Goal: Task Accomplishment & Management: Manage account settings

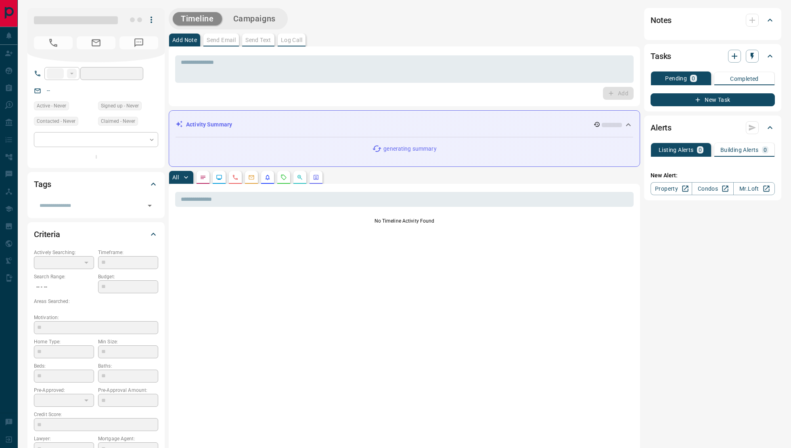
type input "**"
type input "**********"
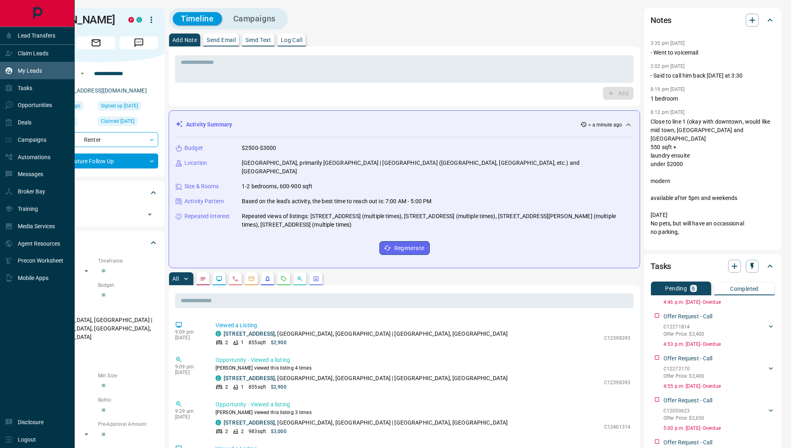
click at [38, 70] on p "My Leads" at bounding box center [30, 70] width 24 height 6
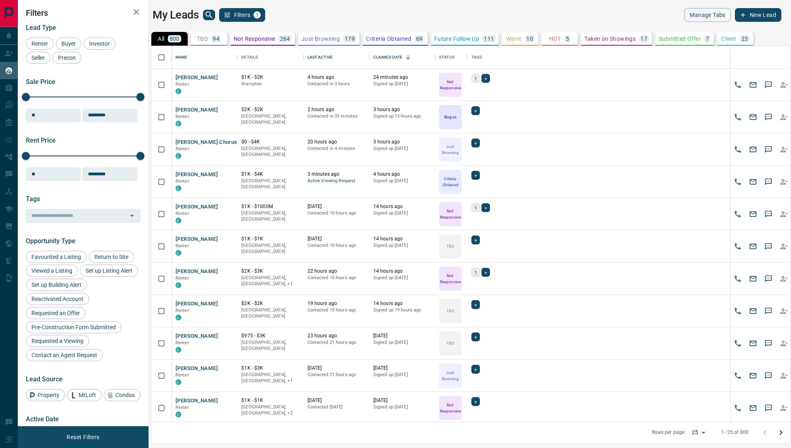
scroll to position [376, 639]
click at [454, 40] on p "Future Follow Up" at bounding box center [456, 39] width 45 height 6
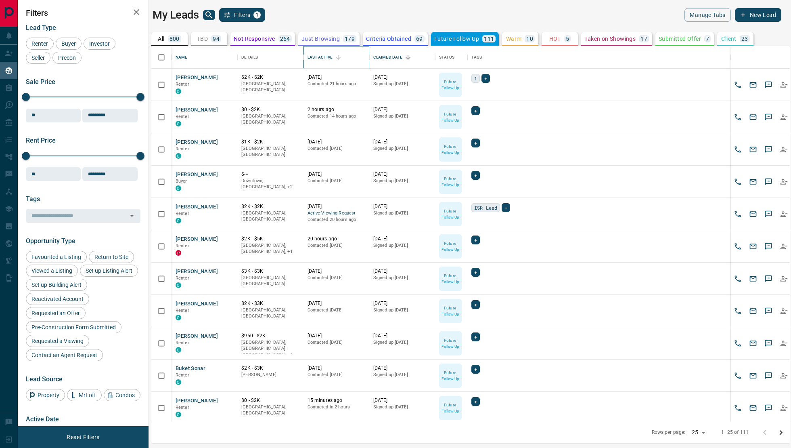
click at [330, 55] on div "Last Active" at bounding box center [320, 57] width 25 height 23
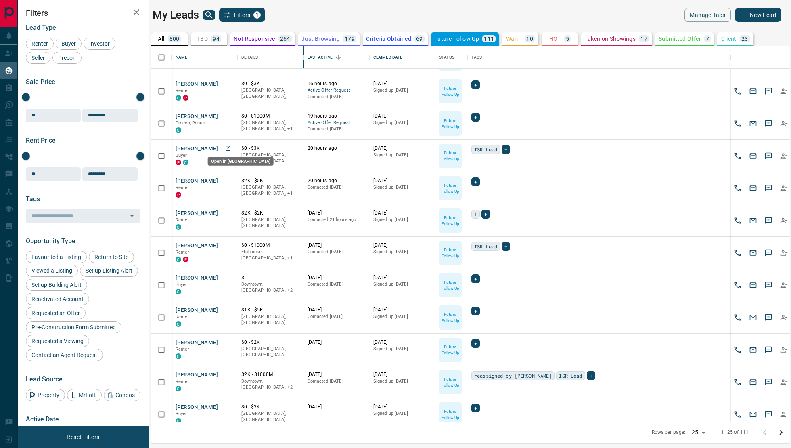
scroll to position [60, 0]
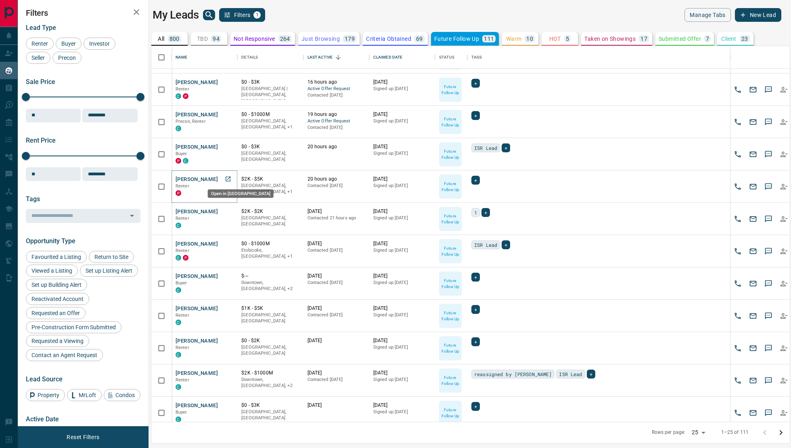
click at [228, 178] on icon "Open in New Tab" at bounding box center [228, 178] width 5 height 5
click at [227, 306] on icon "Open in New Tab" at bounding box center [228, 308] width 5 height 5
click at [560, 34] on button "HOT 5" at bounding box center [560, 39] width 36 height 14
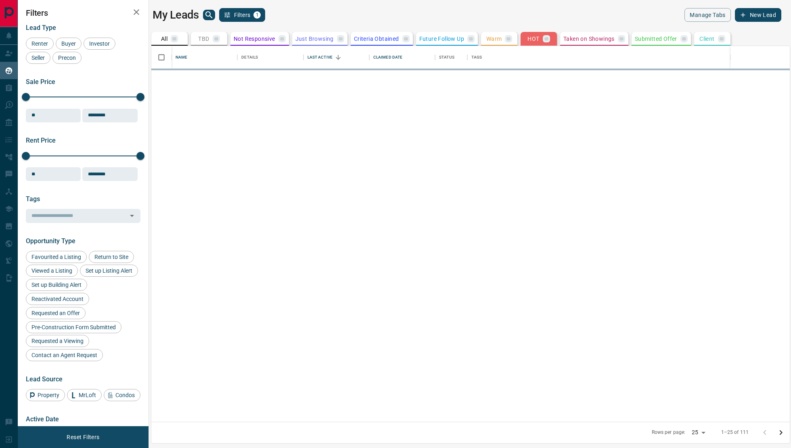
scroll to position [0, 0]
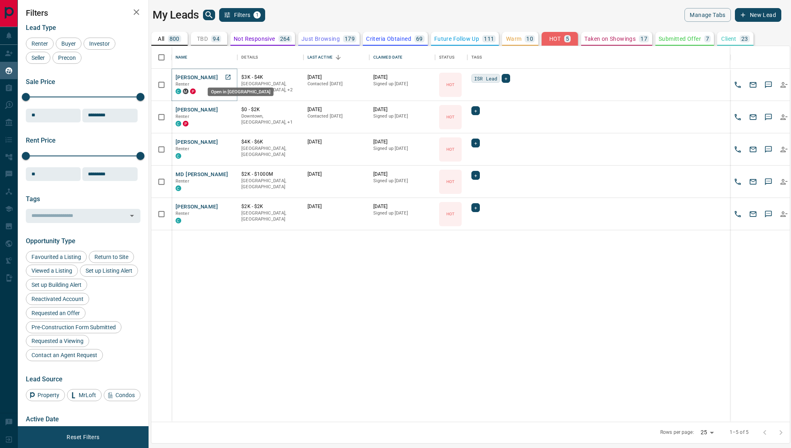
click at [229, 80] on link "Open in New Tab" at bounding box center [228, 77] width 10 height 10
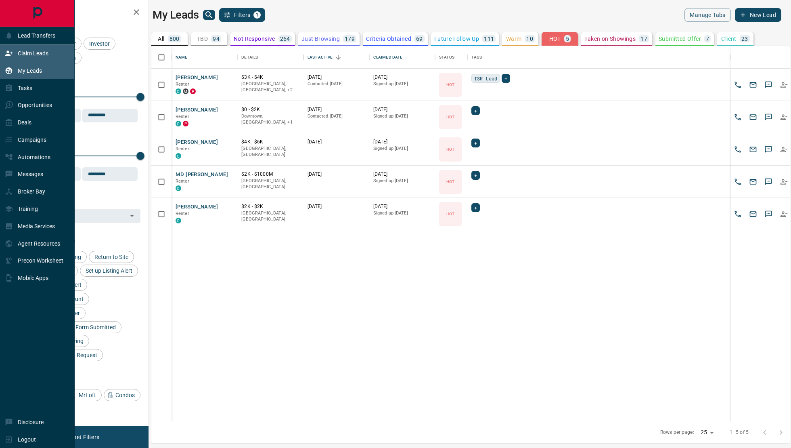
click at [30, 57] on div "Claim Leads" at bounding box center [27, 53] width 44 height 13
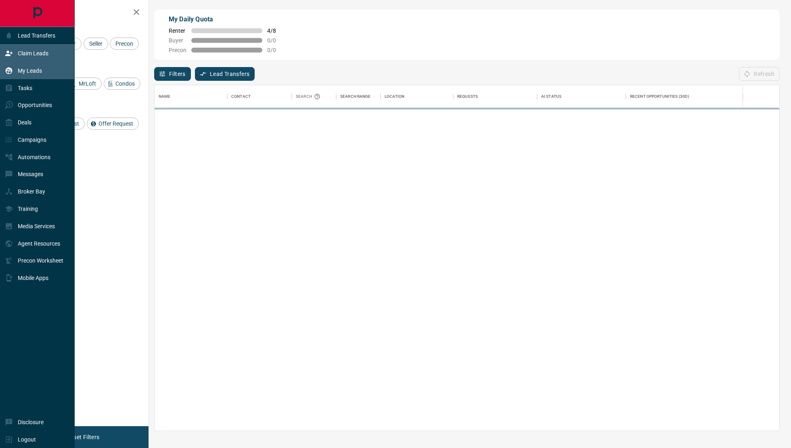
scroll to position [346, 625]
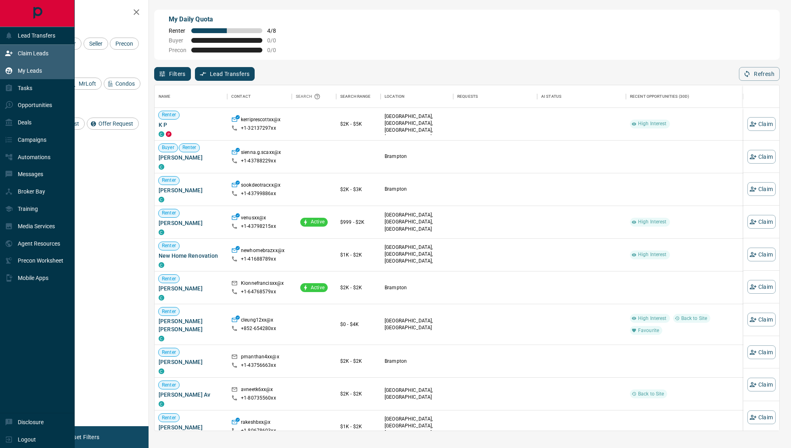
click at [29, 68] on p "My Leads" at bounding box center [30, 70] width 24 height 6
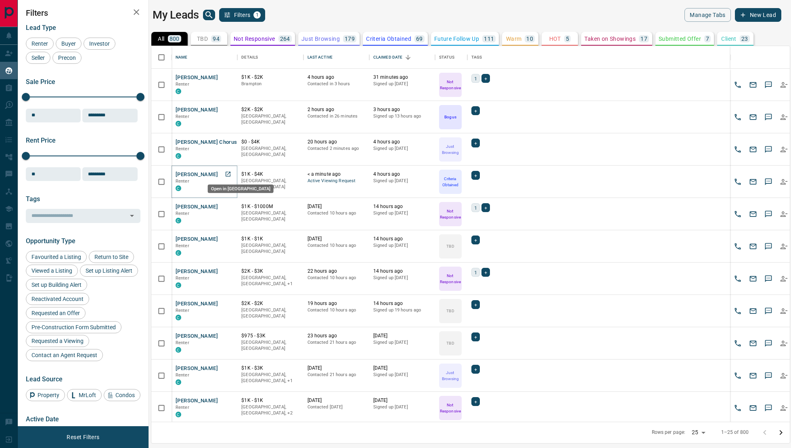
click at [224, 172] on link "Open in New Tab" at bounding box center [228, 174] width 10 height 10
